Goal: Check status: Check status

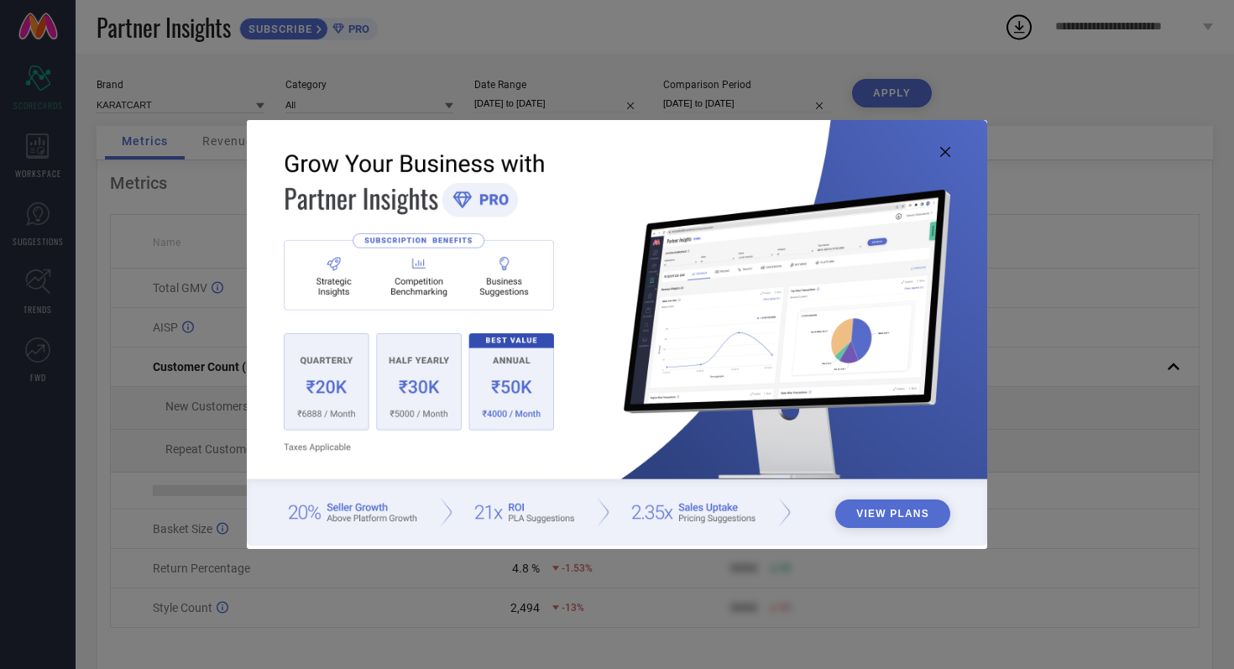
click at [948, 150] on icon at bounding box center [945, 152] width 10 height 10
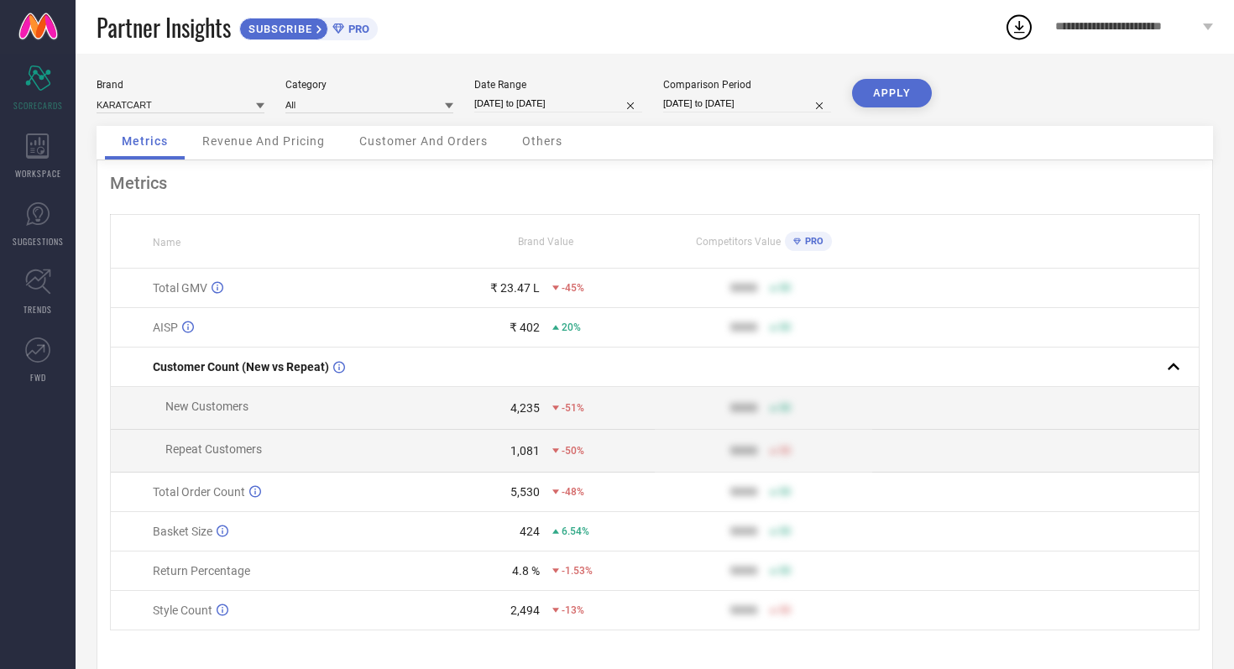
select select "7"
select select "2025"
select select "8"
select select "2025"
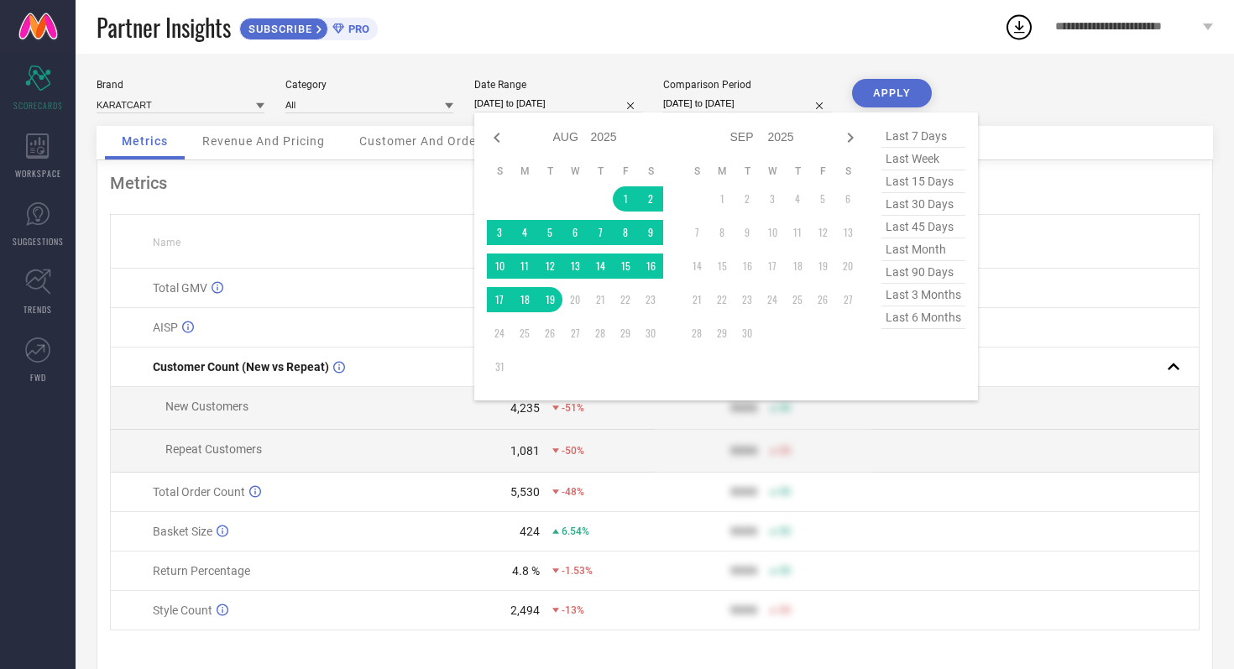
click at [599, 106] on input "[DATE] to [DATE]" at bounding box center [558, 104] width 168 height 18
click at [584, 54] on div "Brand KARATCART Category All Date Range 01-08-2025 to 19-08-2025 Jan Feb Mar Ap…" at bounding box center [655, 376] width 1159 height 645
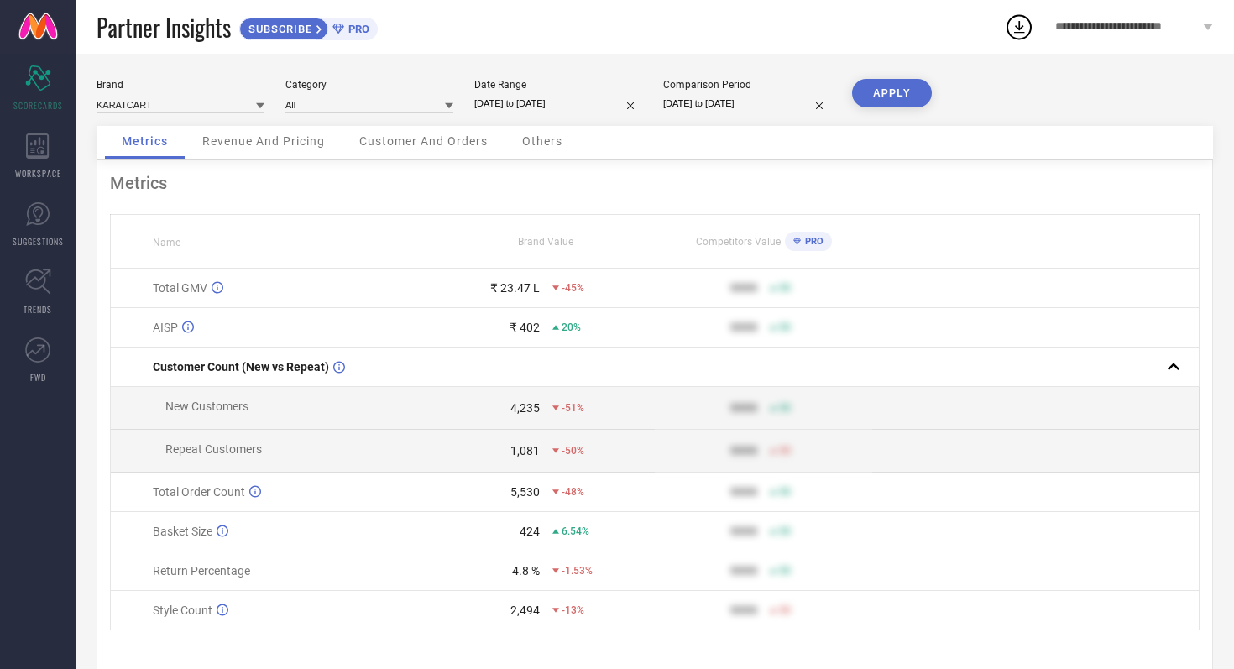
click at [521, 291] on div "₹ 23.47 L" at bounding box center [515, 287] width 50 height 13
click at [528, 330] on div "₹ 402" at bounding box center [525, 327] width 30 height 13
click at [526, 406] on div "4,235" at bounding box center [524, 407] width 29 height 13
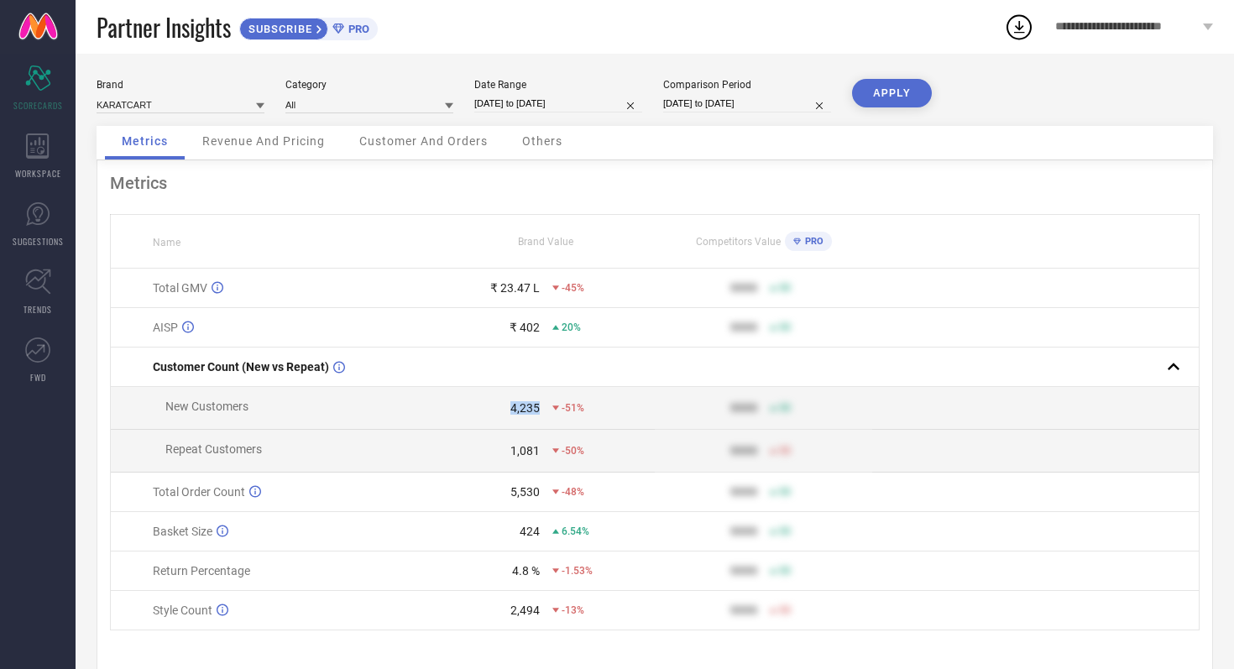
click at [526, 406] on div "4,235" at bounding box center [524, 407] width 29 height 13
